Goal: Task Accomplishment & Management: Complete application form

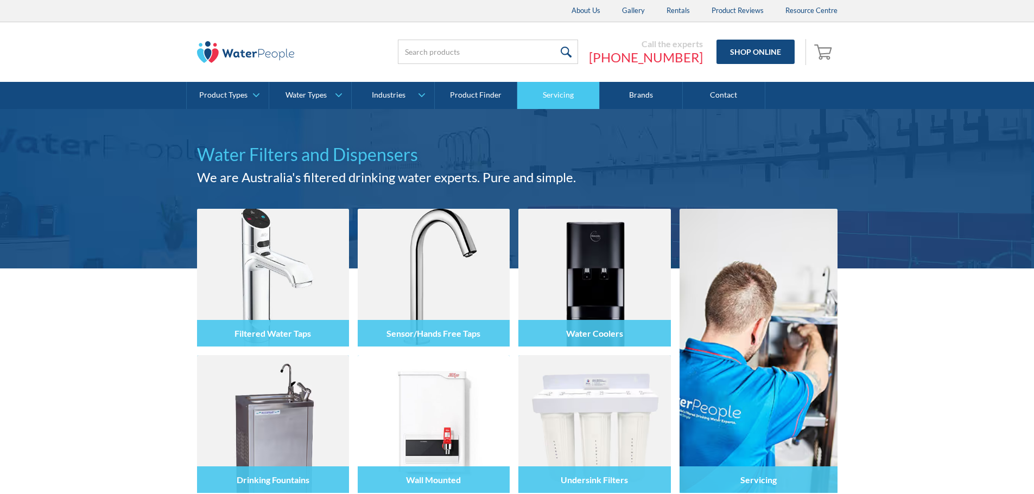
click at [558, 100] on link "Servicing" at bounding box center [558, 95] width 82 height 27
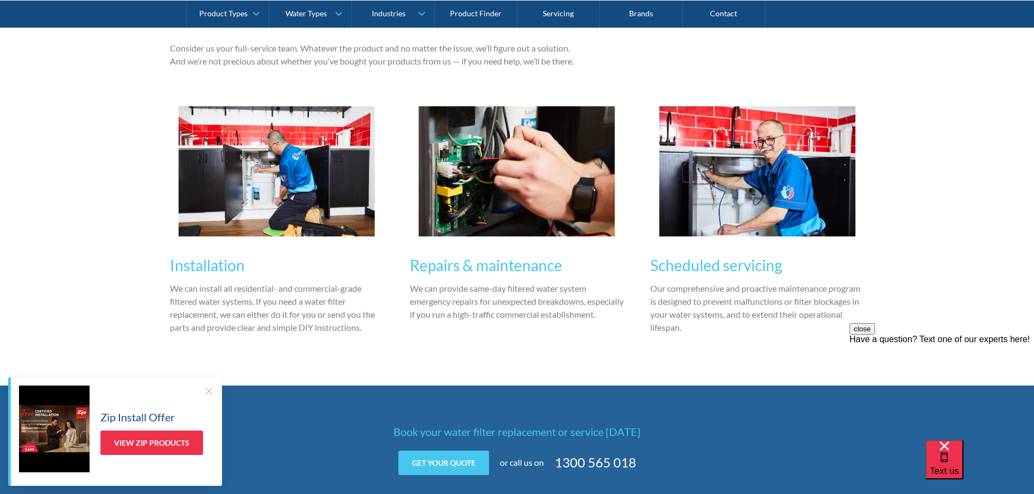
scroll to position [1194, 0]
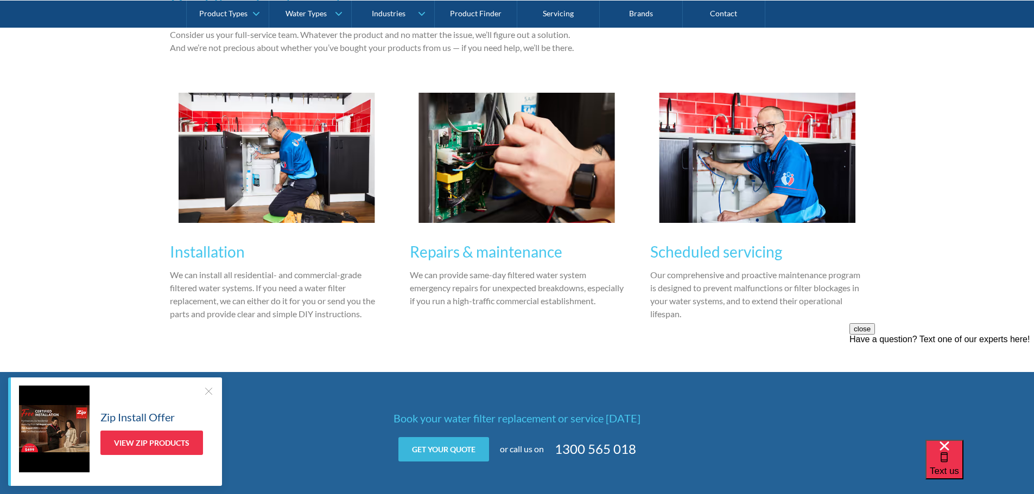
click at [456, 449] on link "Get your quote" at bounding box center [443, 449] width 91 height 24
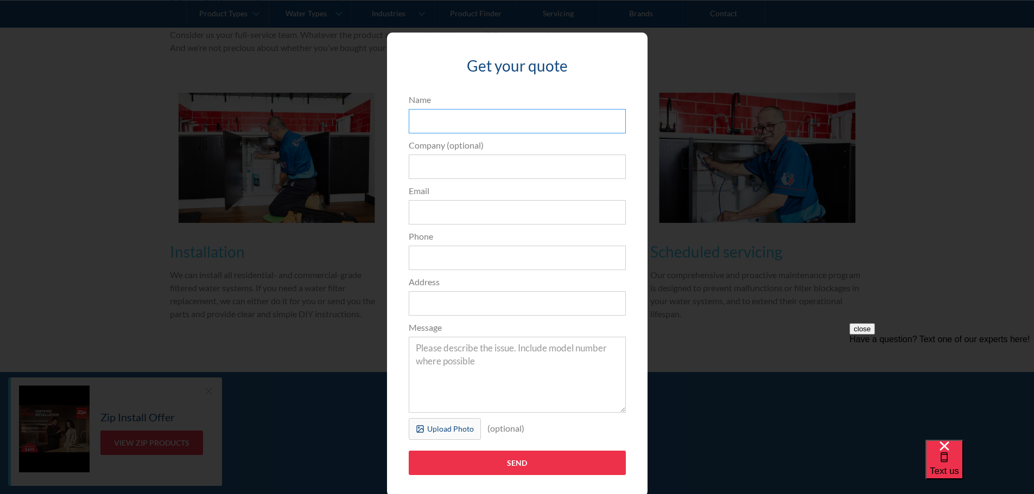
click at [475, 119] on input "Name" at bounding box center [517, 121] width 217 height 24
type input "Evan"
click at [412, 207] on input "Email" at bounding box center [517, 212] width 217 height 24
type input "evanessa8387@gmail.com"
click at [437, 252] on input "Phone" at bounding box center [517, 258] width 217 height 24
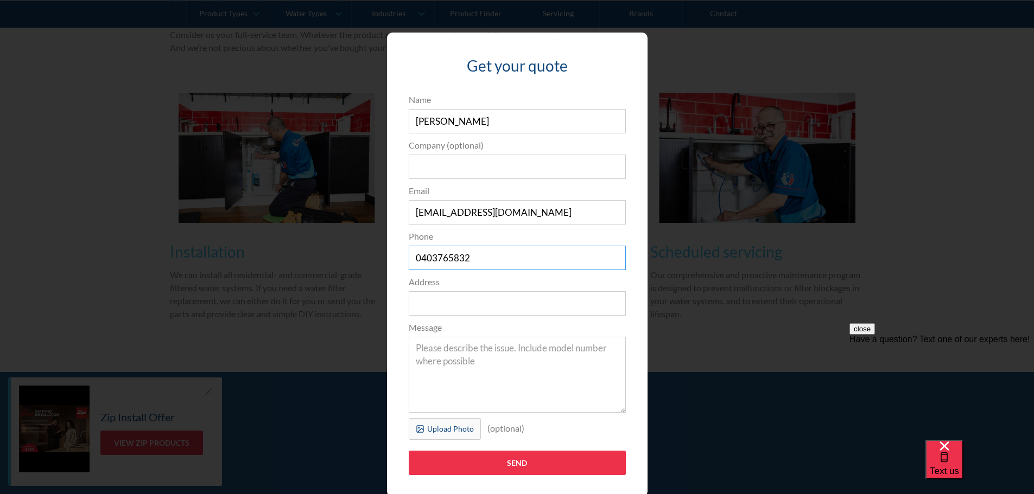
type input "0403765832"
click at [415, 304] on input "Address" at bounding box center [517, 303] width 217 height 24
type input "9 Olivette Avenue, Upper Ferntree Gully VIC, Australia"
click at [486, 347] on textarea "Message" at bounding box center [517, 375] width 217 height 76
